Goal: Information Seeking & Learning: Learn about a topic

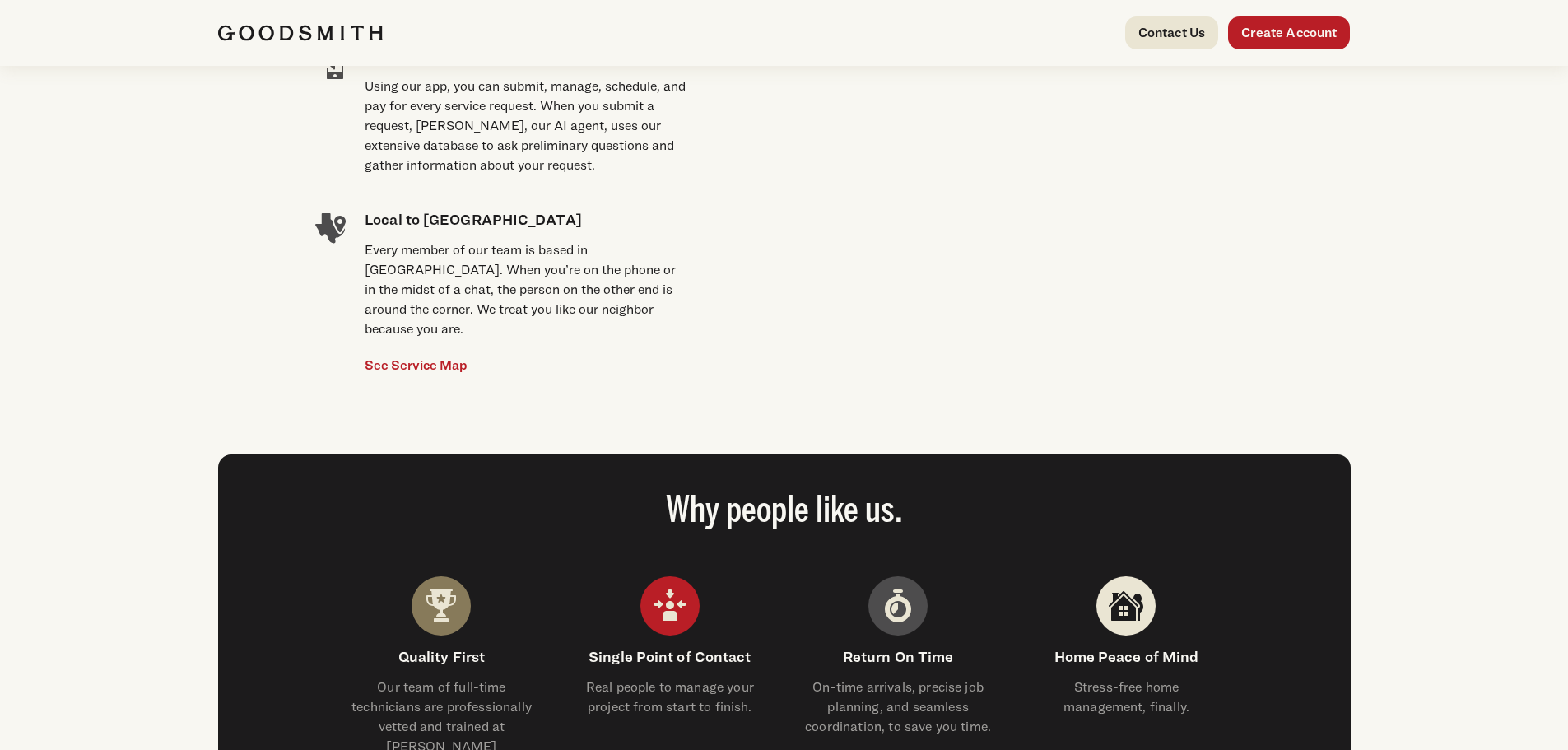
scroll to position [1481, 0]
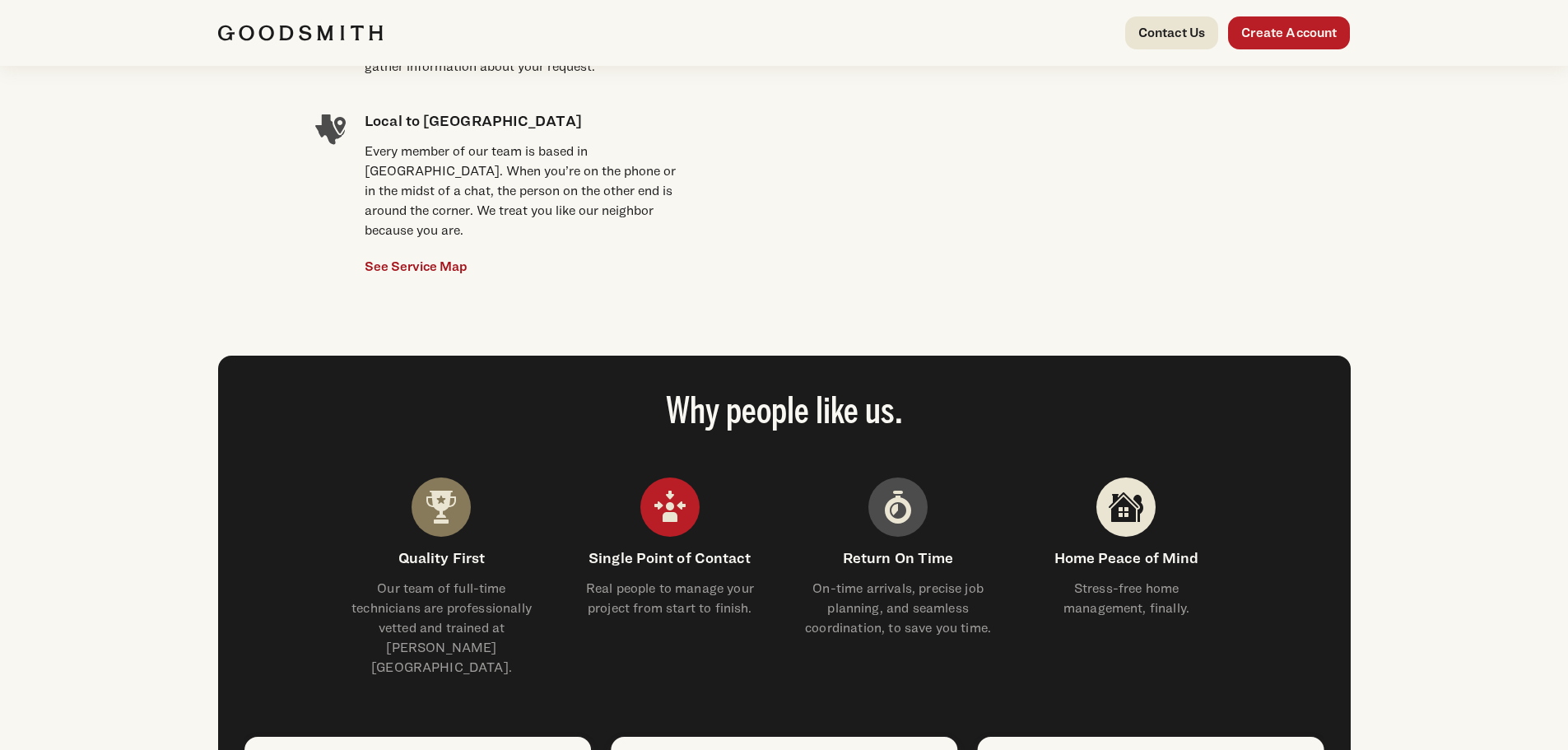
click at [417, 256] on link "See Service Map" at bounding box center [416, 266] width 103 height 20
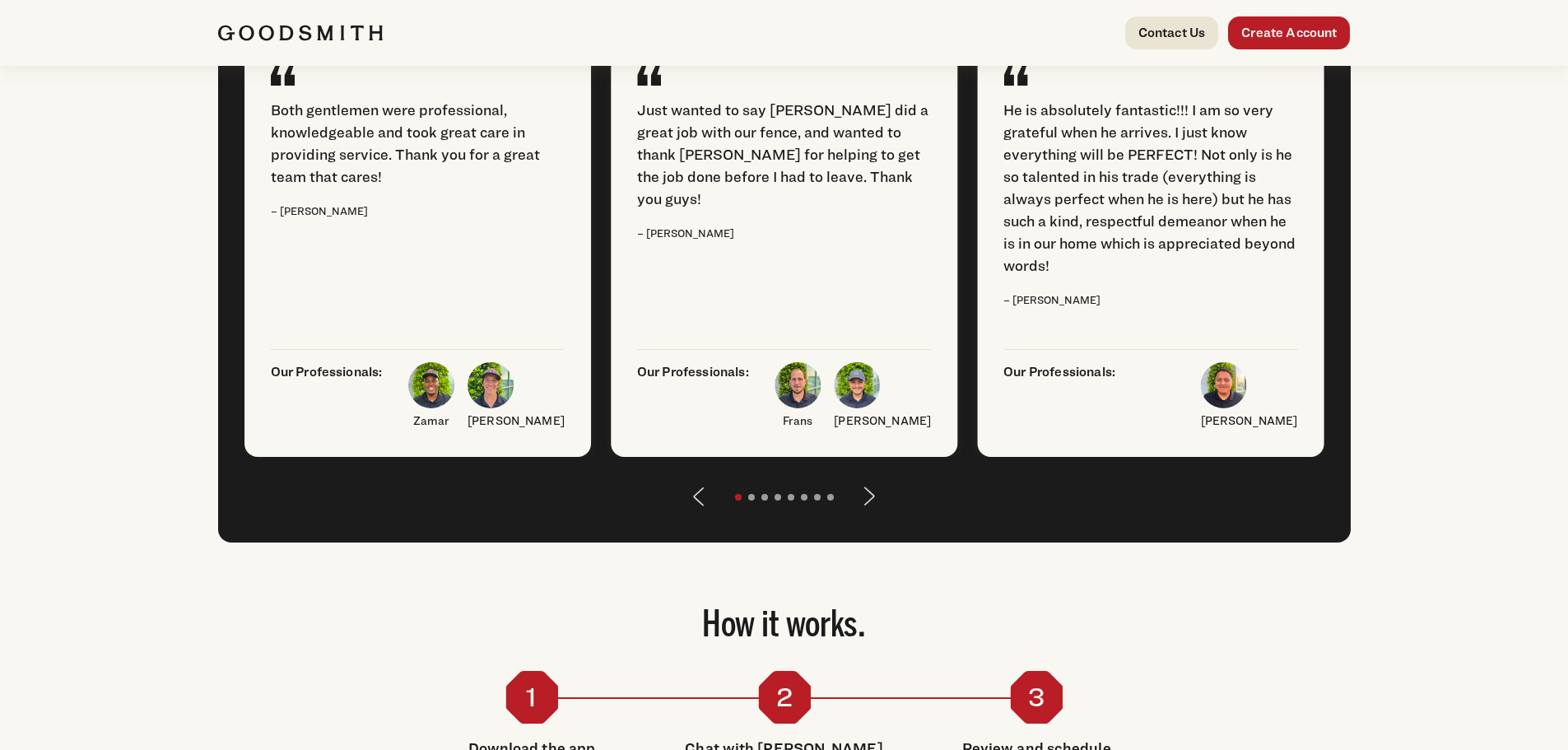
scroll to position [2222, 0]
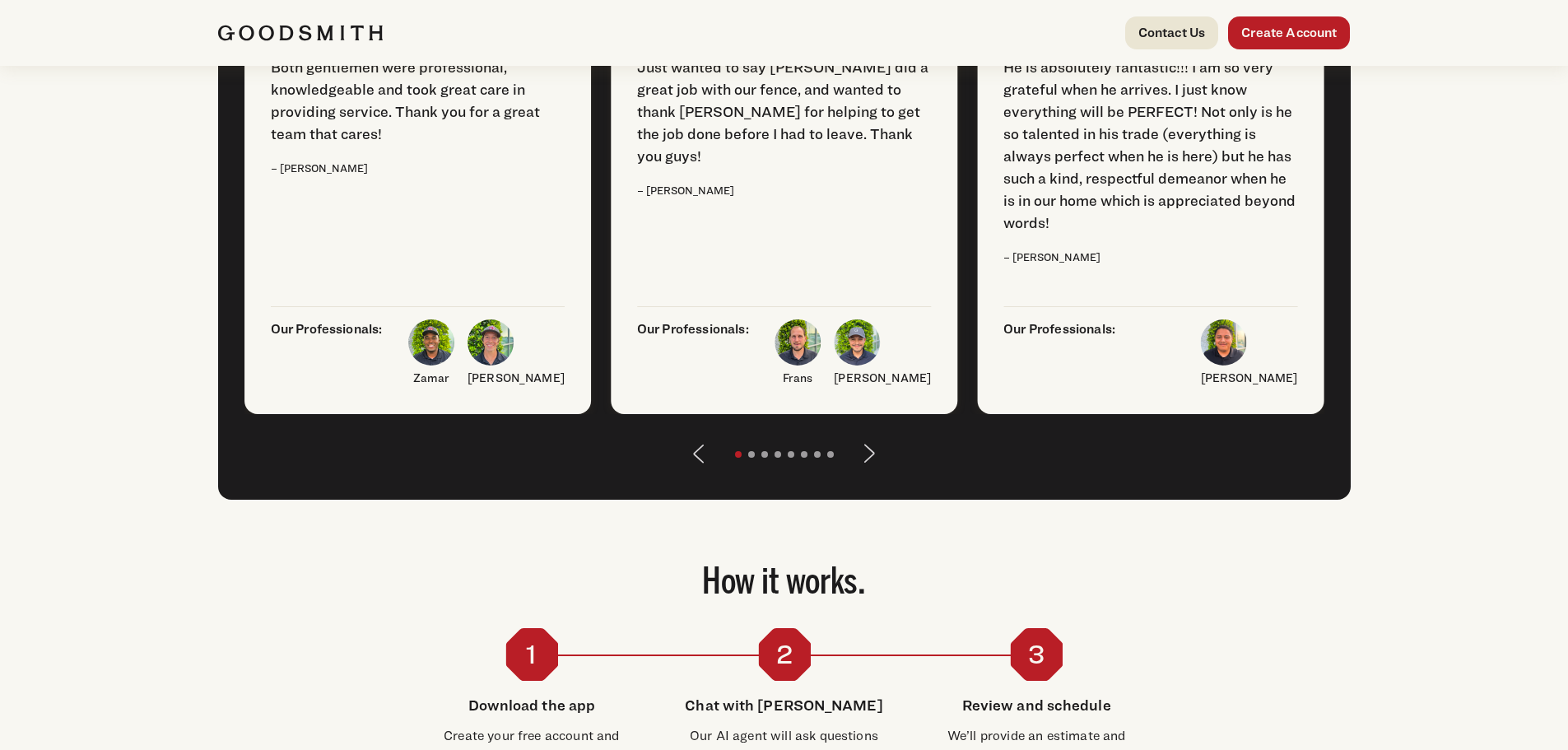
click at [870, 468] on button "Next" at bounding box center [870, 453] width 39 height 39
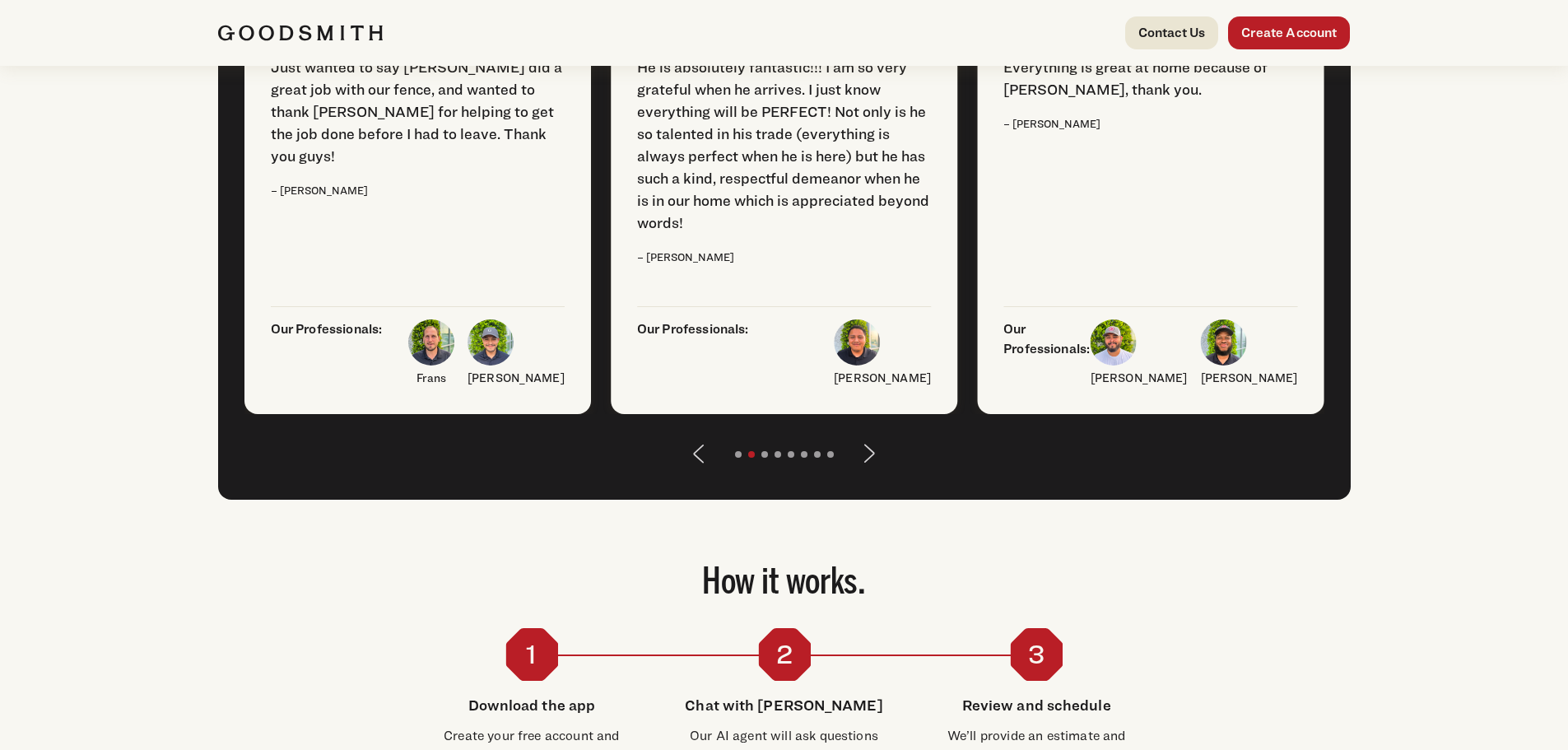
click at [870, 468] on button "Next" at bounding box center [870, 453] width 39 height 39
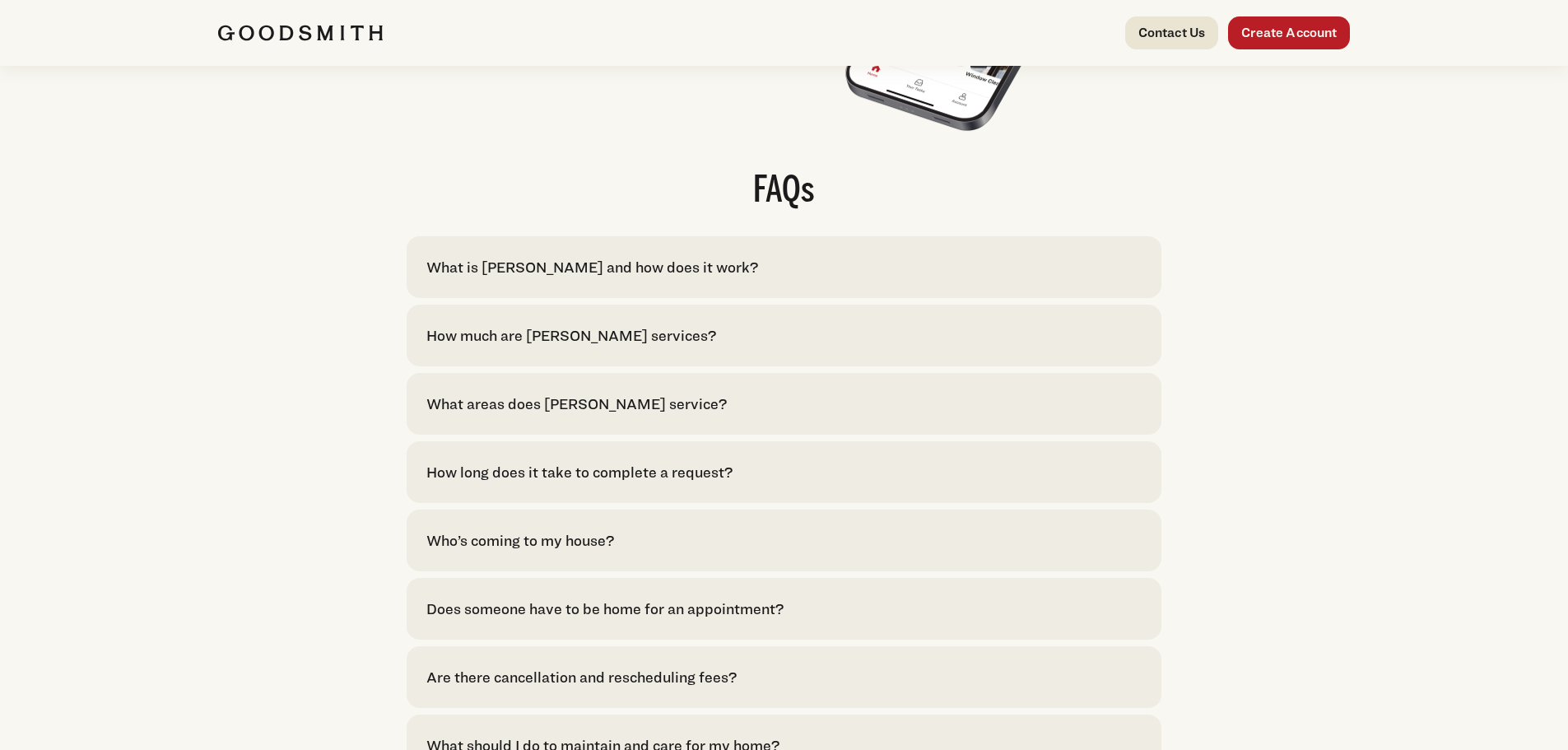
scroll to position [3292, 0]
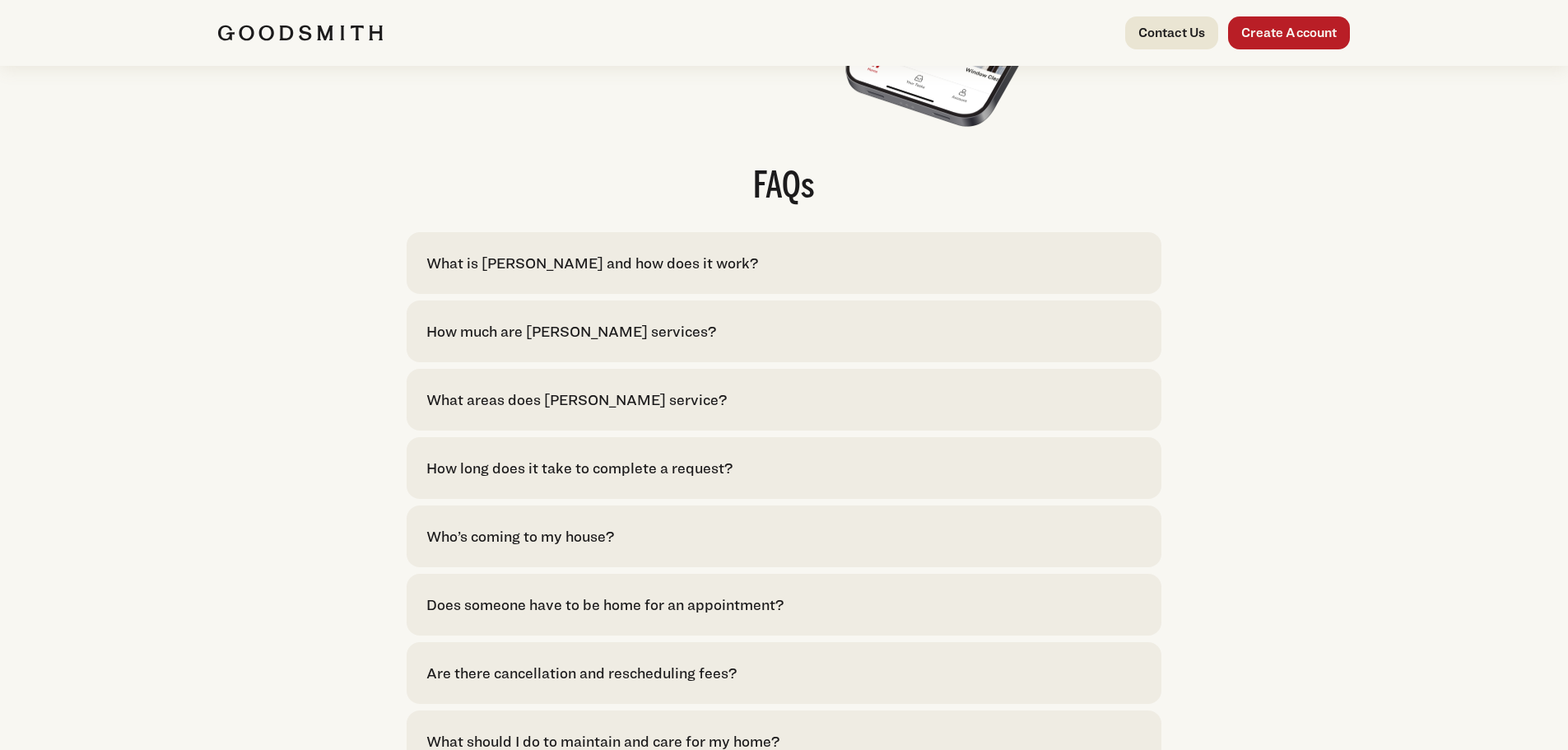
click at [629, 342] on div "How much are [PERSON_NAME] services?" at bounding box center [572, 330] width 290 height 22
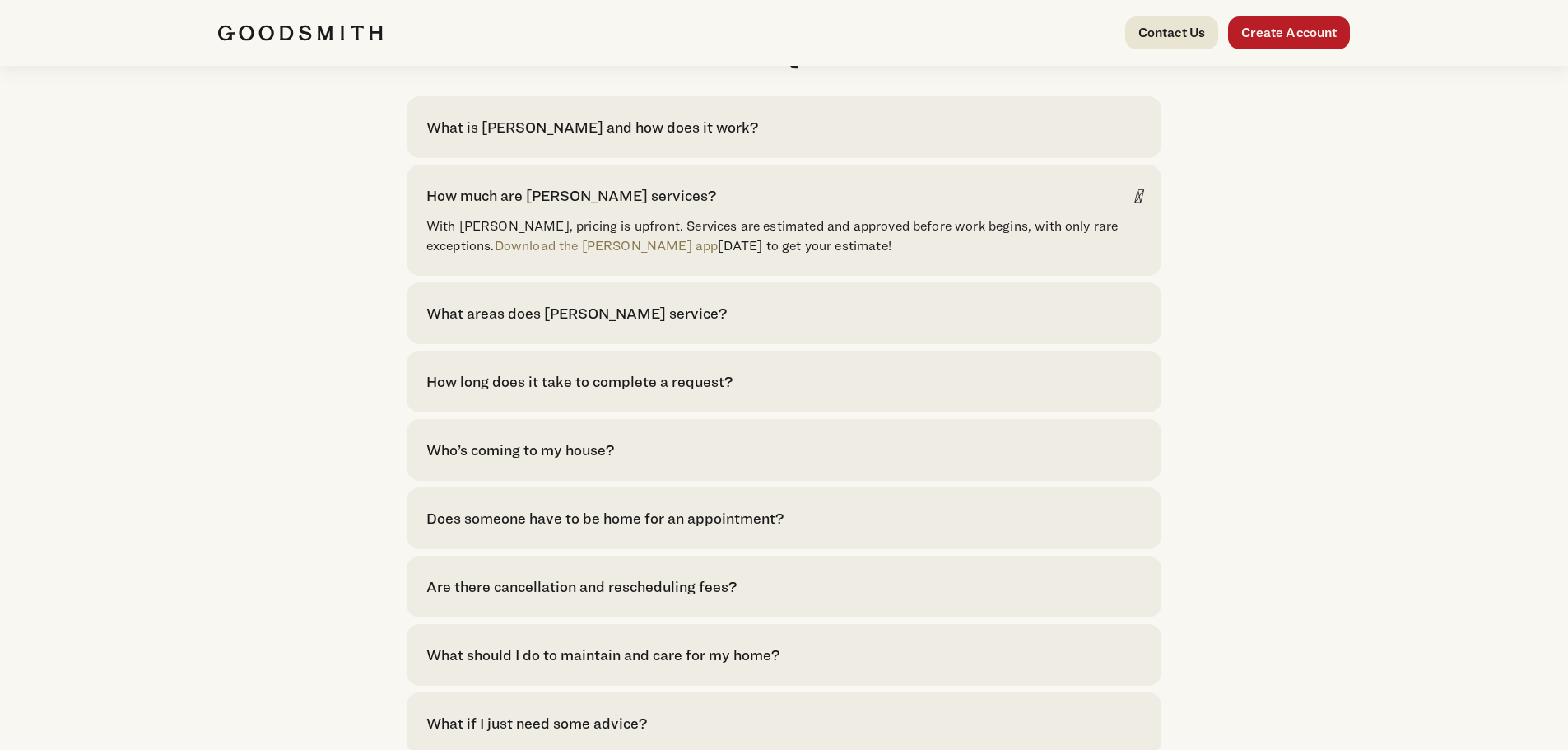
scroll to position [3456, 0]
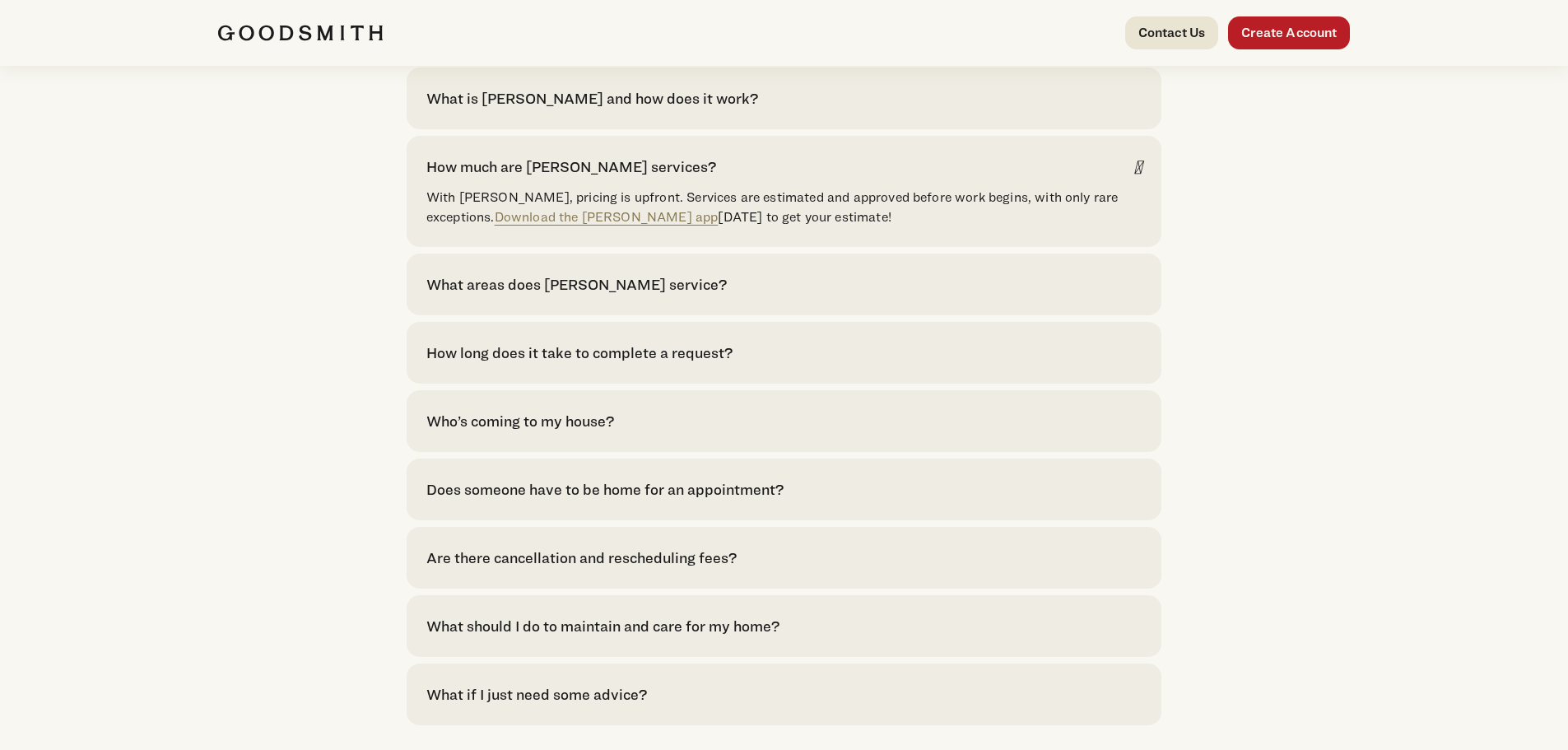
click at [610, 500] on div "Does someone have to be home for an appointment?" at bounding box center [605, 489] width 357 height 22
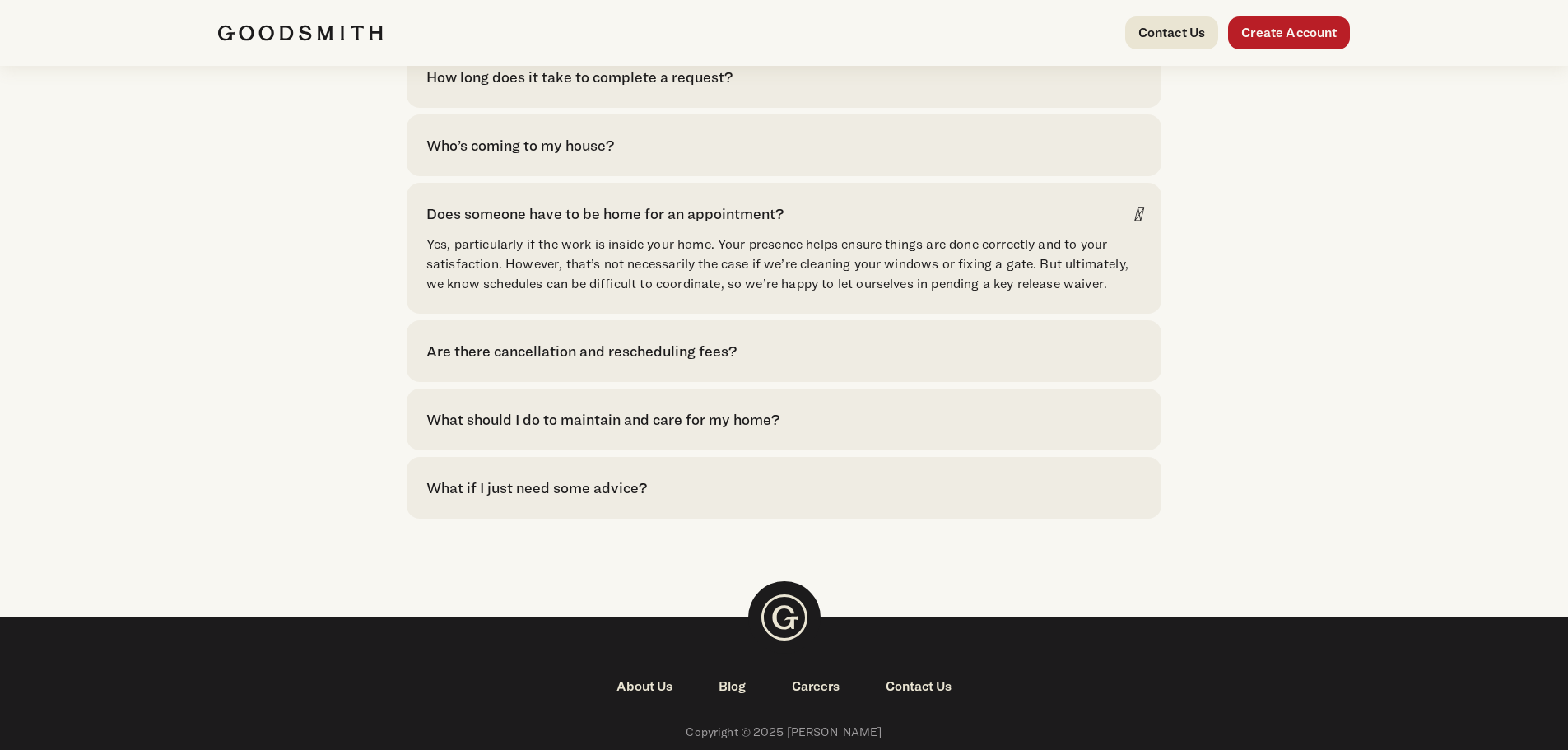
scroll to position [3703, 0]
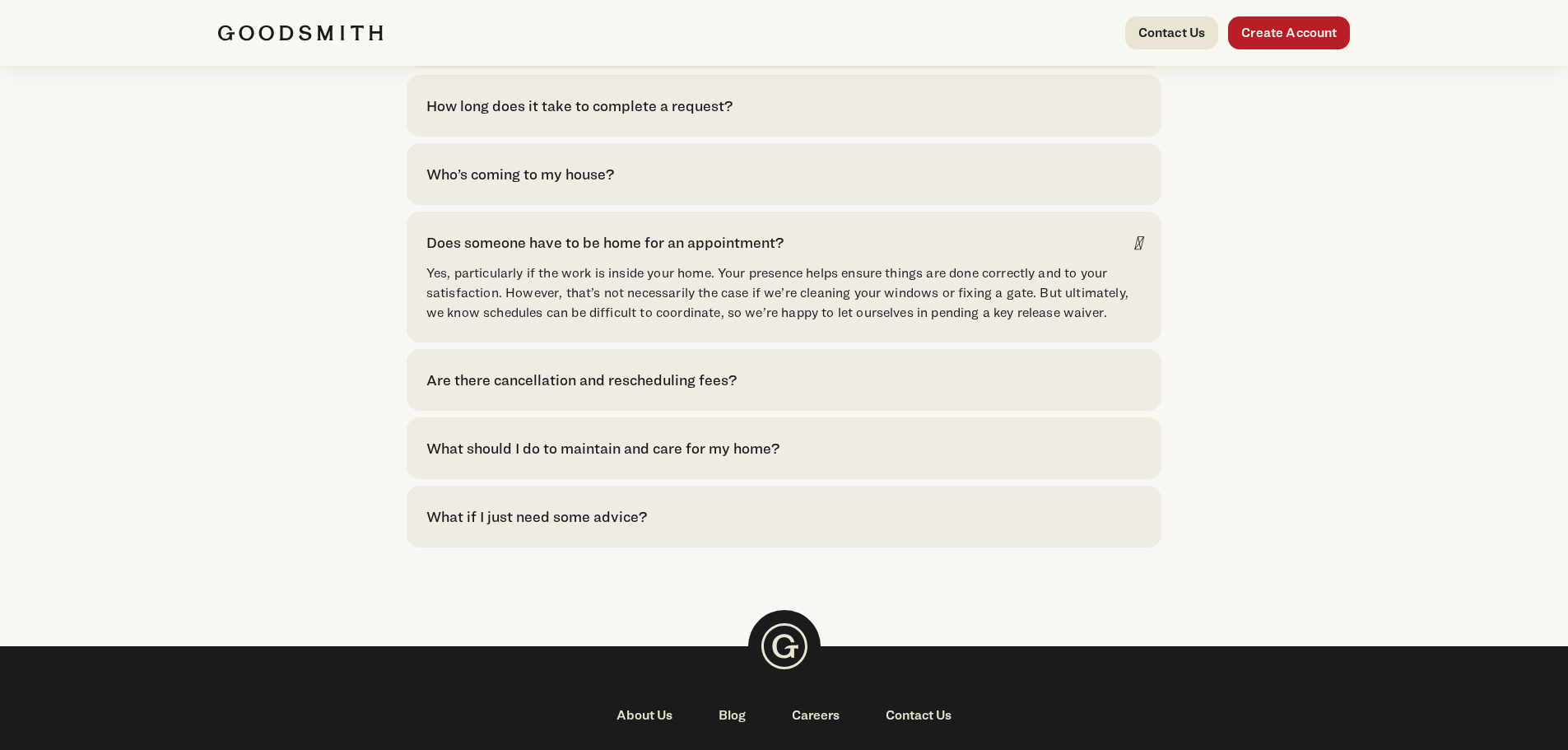
click at [610, 459] on div "What should I do to maintain and care for my home?" at bounding box center [603, 448] width 354 height 22
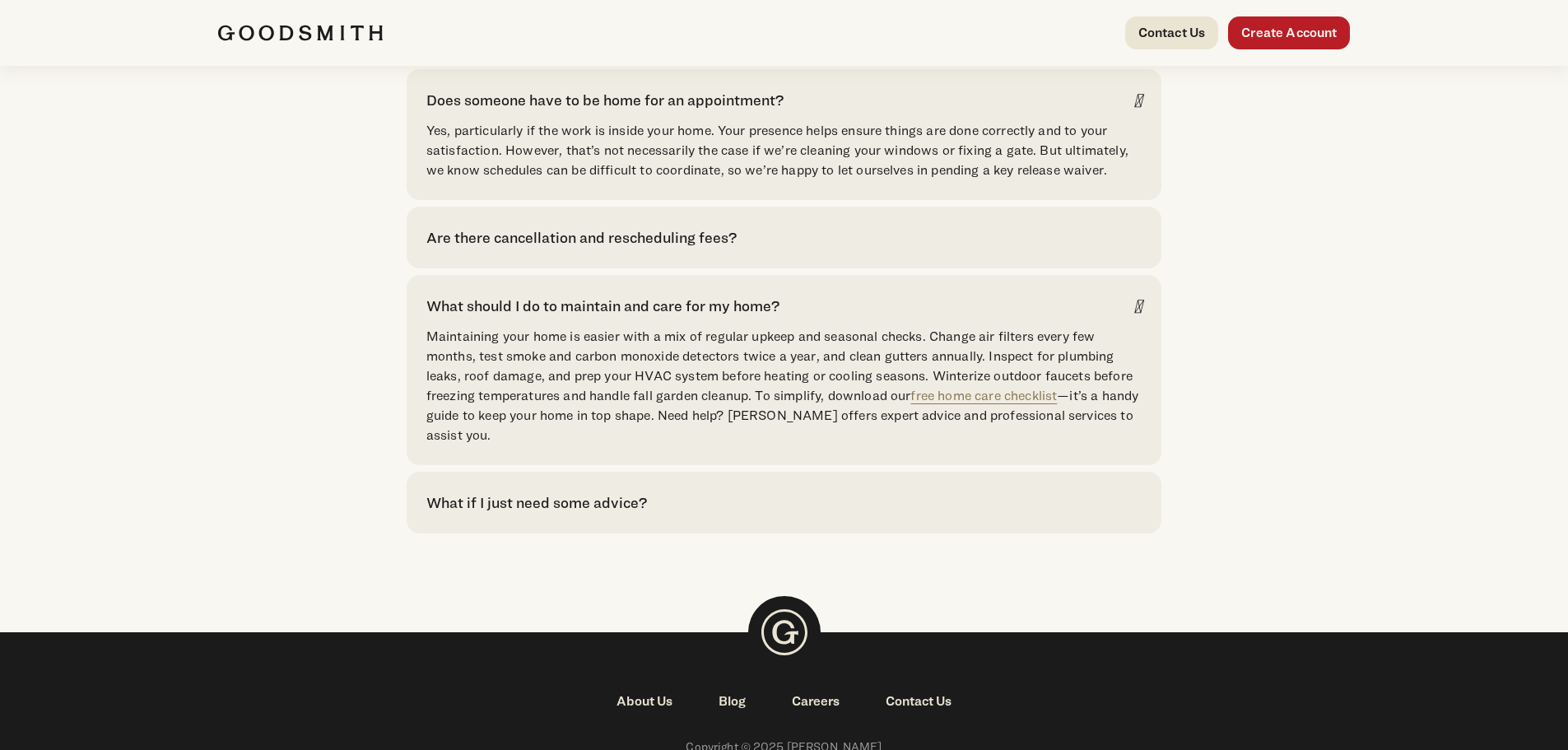
scroll to position [3868, 0]
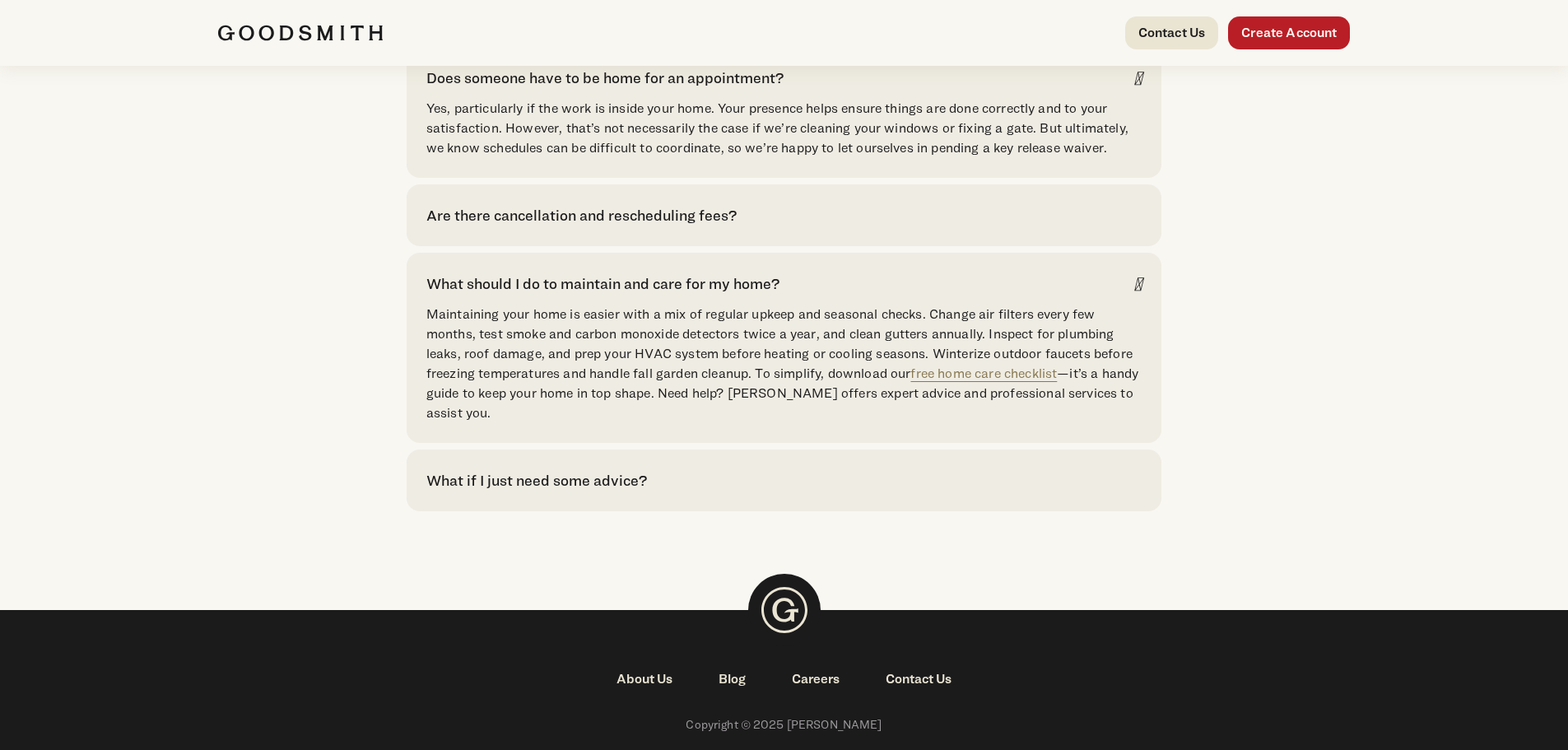
click at [561, 492] on div "What if I just need some advice?" at bounding box center [537, 479] width 221 height 22
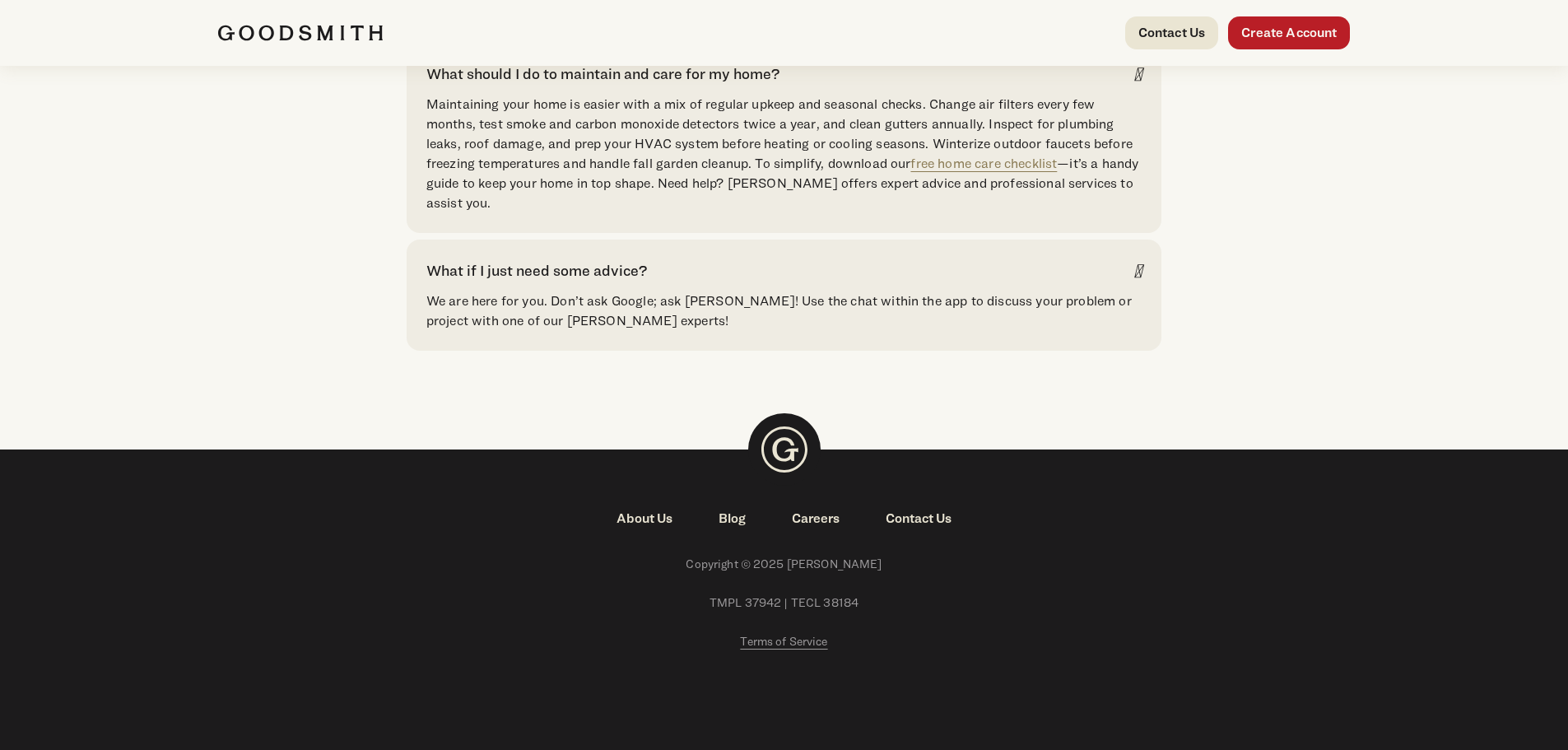
scroll to position [4093, 0]
click at [648, 520] on link "About Us" at bounding box center [645, 519] width 102 height 20
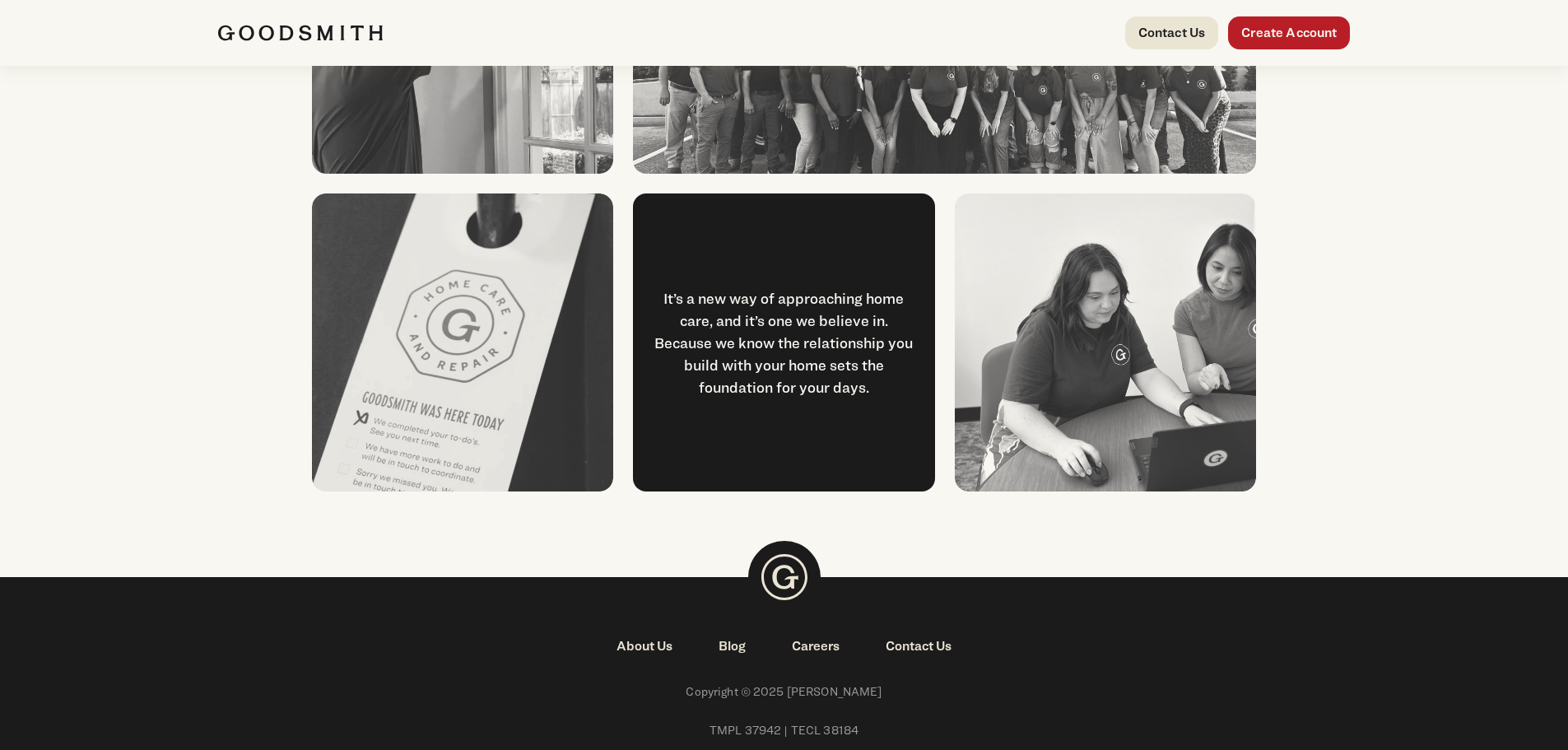
scroll to position [2057, 0]
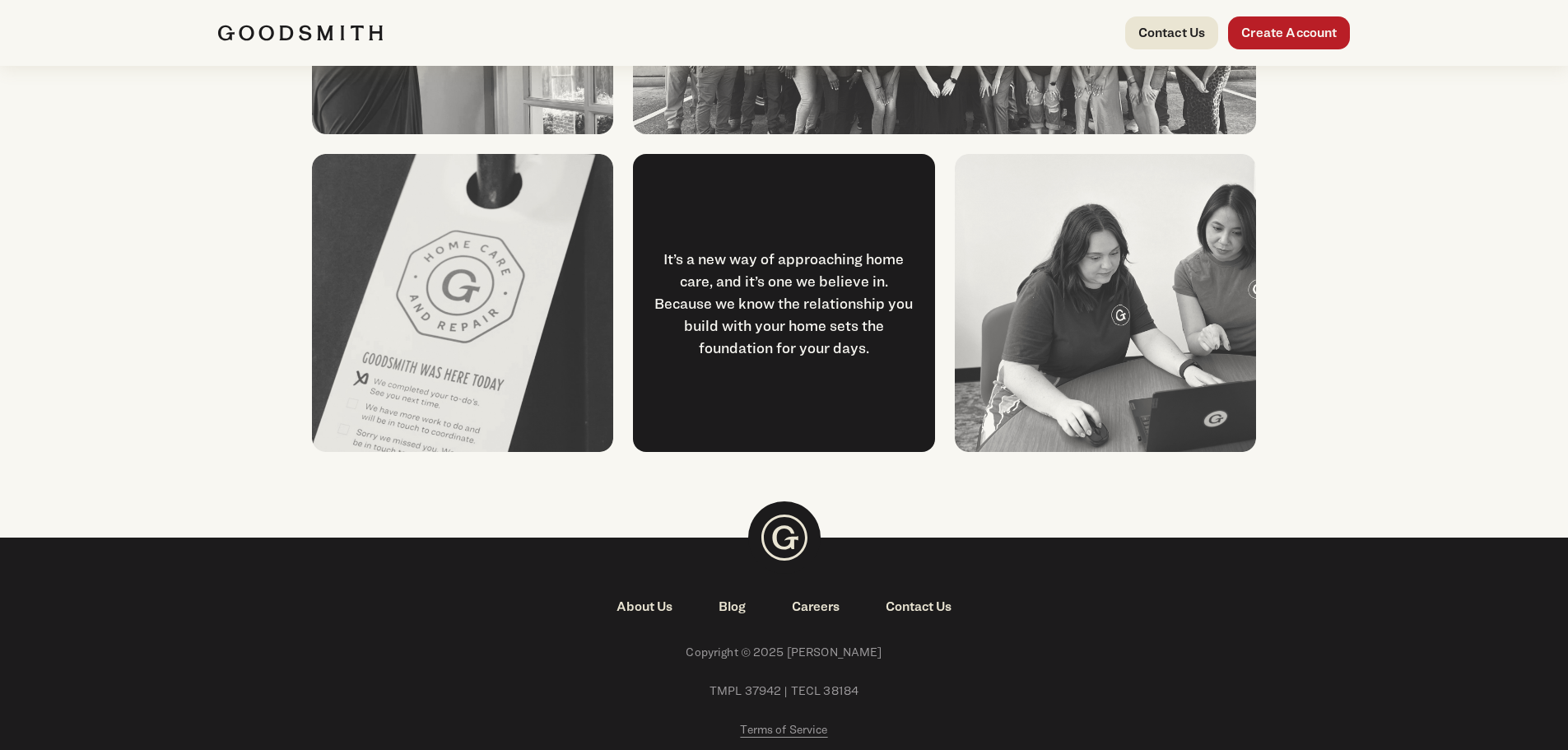
click at [737, 600] on link "Blog" at bounding box center [732, 606] width 73 height 20
